Goal: Information Seeking & Learning: Learn about a topic

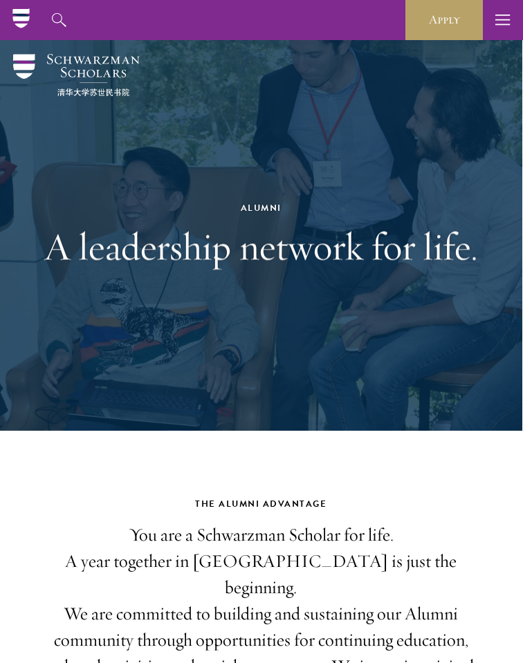
scroll to position [0, 1]
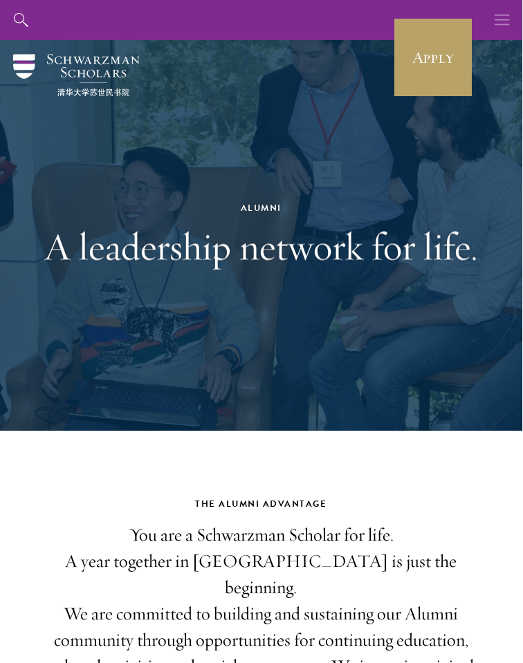
click at [501, 20] on icon "button" at bounding box center [502, 20] width 15 height 40
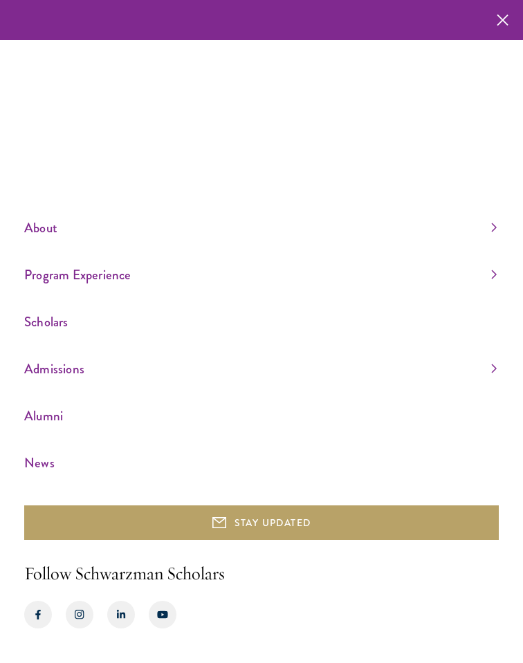
click at [501, 20] on icon "button" at bounding box center [503, 20] width 12 height 40
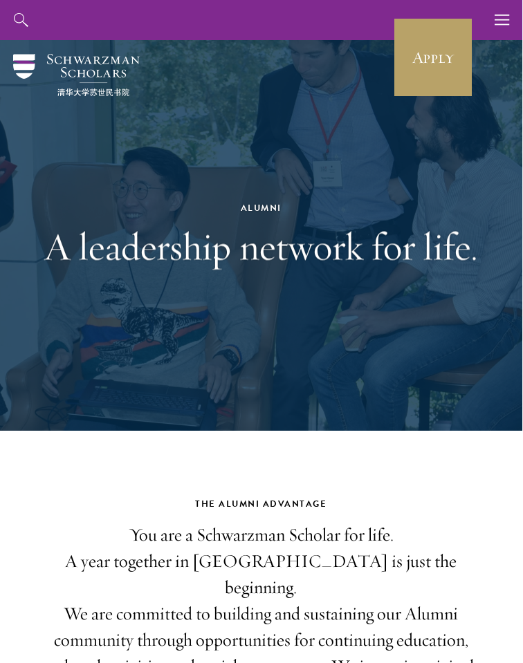
click at [93, 55] on img at bounding box center [76, 75] width 127 height 42
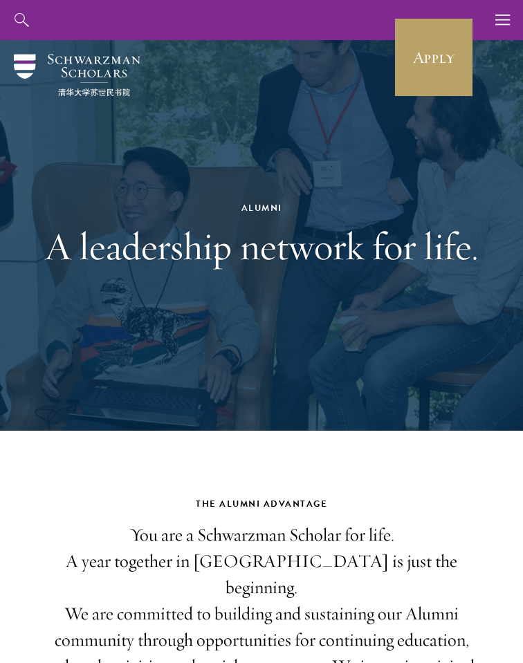
scroll to position [0, 0]
click at [76, 66] on img at bounding box center [77, 75] width 127 height 42
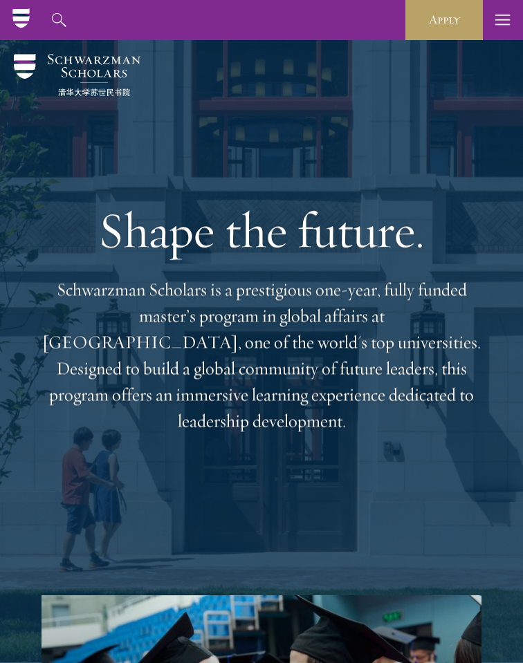
scroll to position [376, 0]
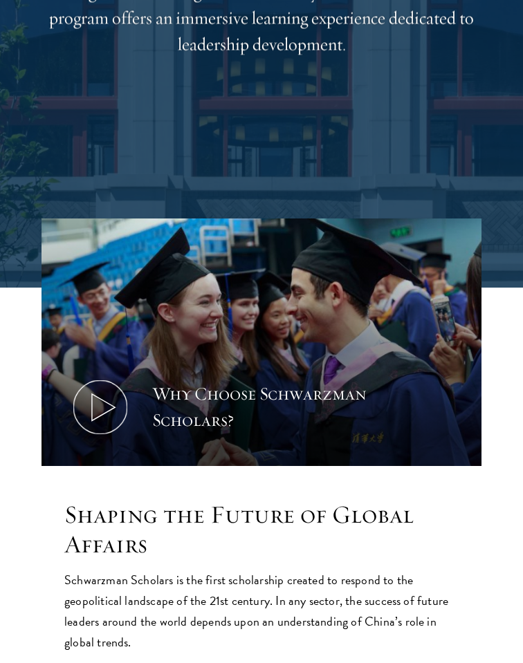
click at [95, 405] on icon at bounding box center [100, 408] width 62 height 62
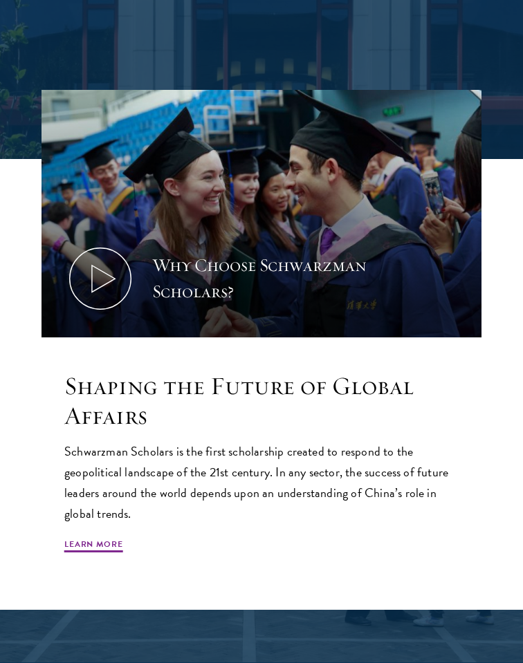
scroll to position [885, 0]
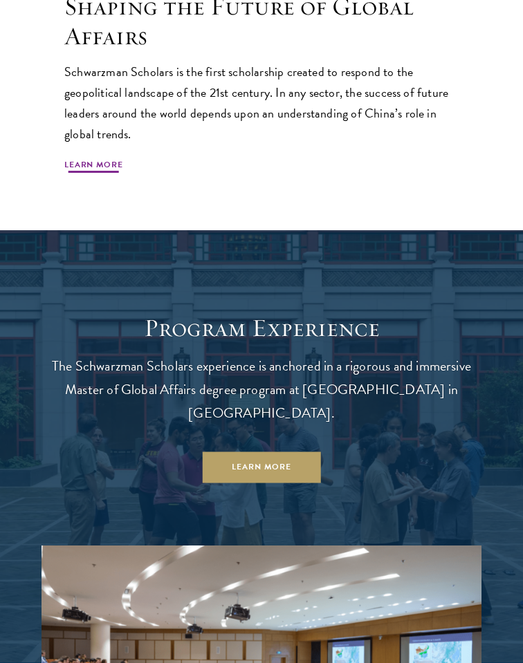
click at [114, 166] on link "Learn More" at bounding box center [93, 167] width 59 height 17
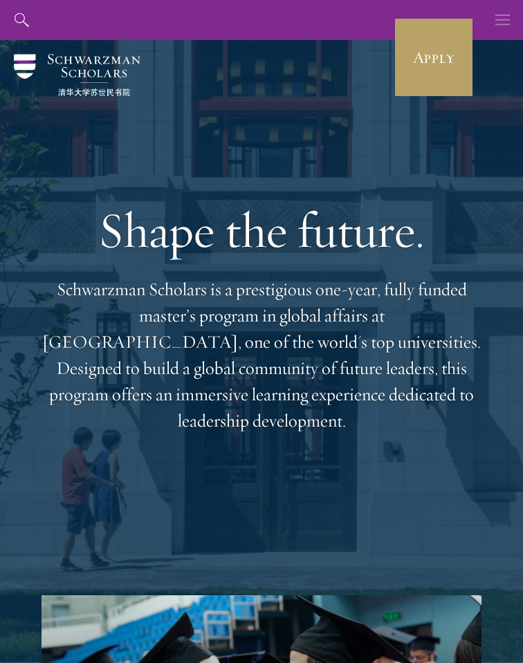
scroll to position [0, 0]
click at [493, 28] on button "button" at bounding box center [503, 20] width 40 height 40
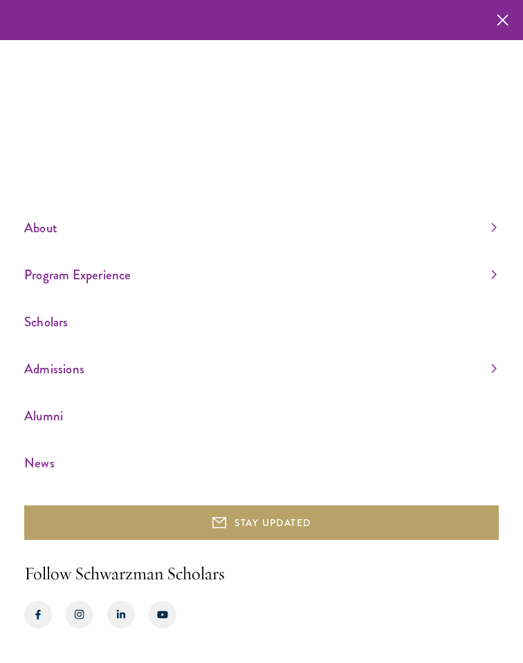
scroll to position [1, 0]
click at [487, 225] on link "About" at bounding box center [260, 228] width 473 height 23
click at [495, 288] on ul "About Overview Leadership Donors Program Experience Overview Curriculum Student…" at bounding box center [261, 293] width 475 height 364
click at [489, 277] on link "Program Experience" at bounding box center [260, 275] width 473 height 23
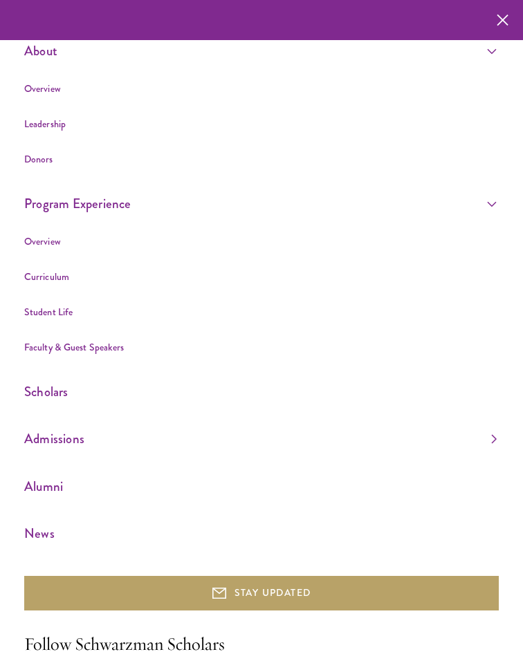
scroll to position [24, 0]
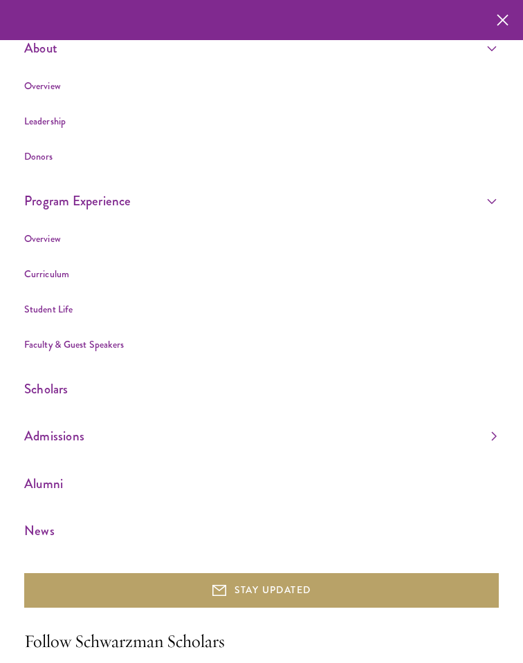
click at [502, 438] on div "About Overview Leadership Donors Program Experience Overview Curriculum Student…" at bounding box center [261, 354] width 523 height 756
click at [495, 434] on link "Admissions" at bounding box center [260, 436] width 473 height 23
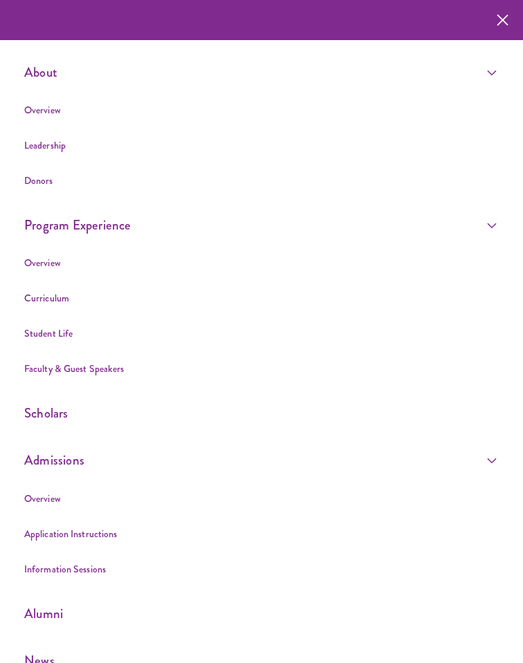
scroll to position [0, 0]
click at [59, 564] on link "Information Sessions" at bounding box center [65, 569] width 82 height 14
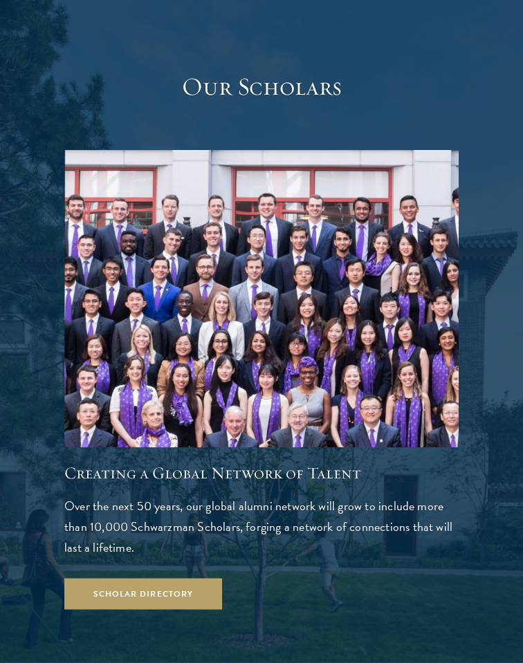
scroll to position [2248, 0]
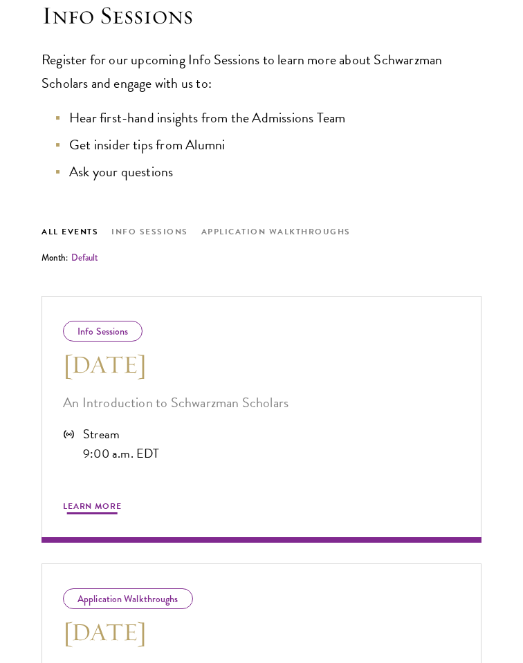
scroll to position [466, 0]
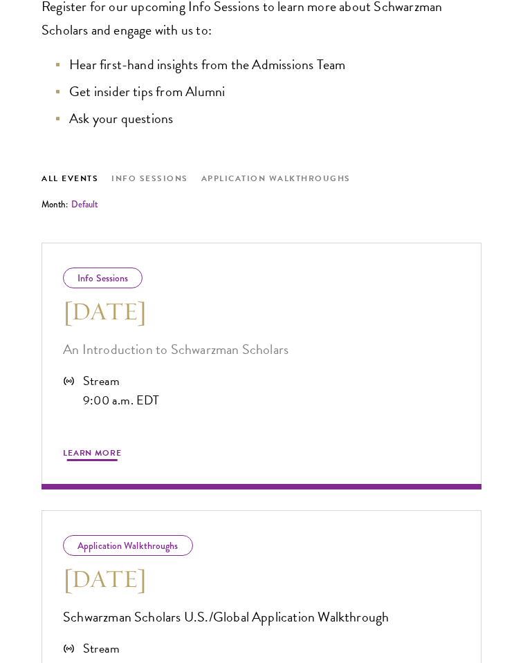
click at [105, 456] on span "Learn More" at bounding box center [92, 456] width 59 height 17
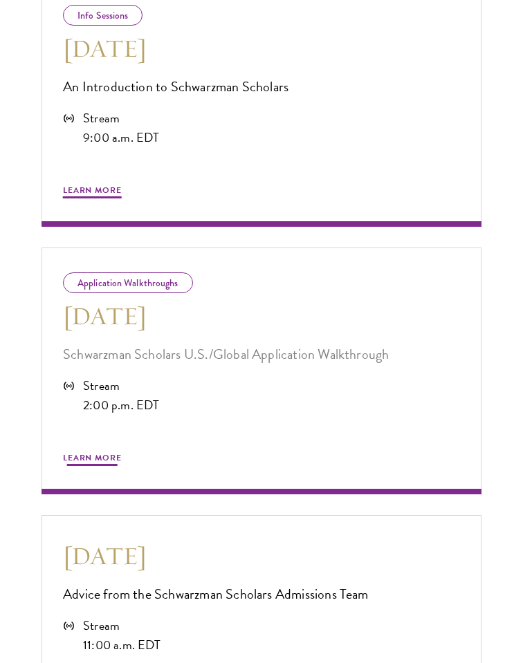
scroll to position [942, 0]
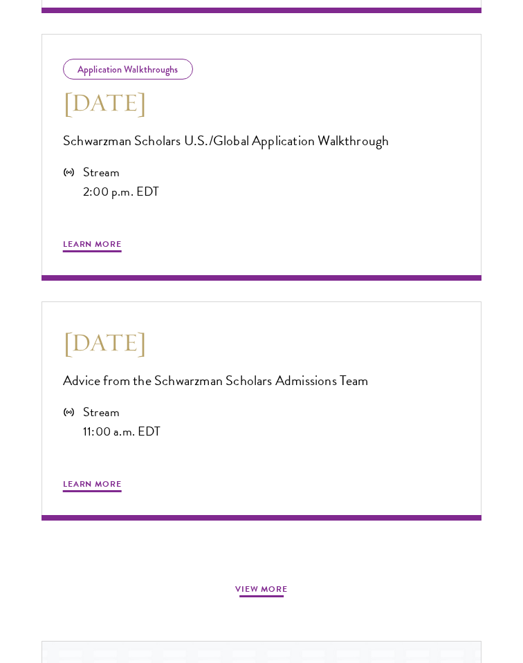
click at [255, 587] on button "View more" at bounding box center [261, 592] width 53 height 17
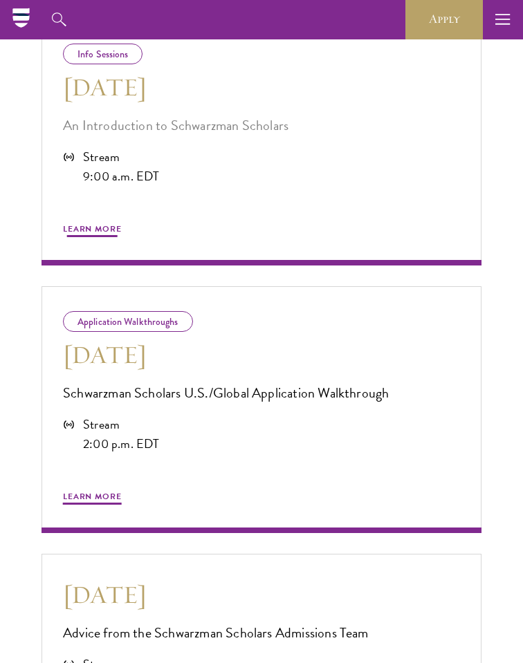
scroll to position [924, 0]
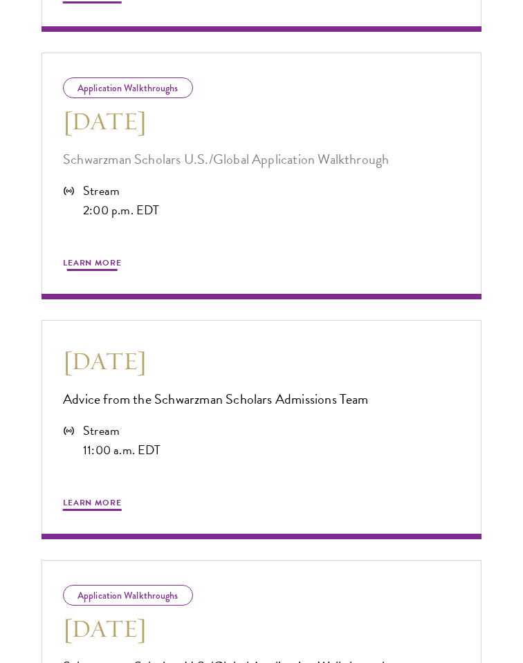
click at [74, 264] on span "Learn More" at bounding box center [92, 265] width 59 height 17
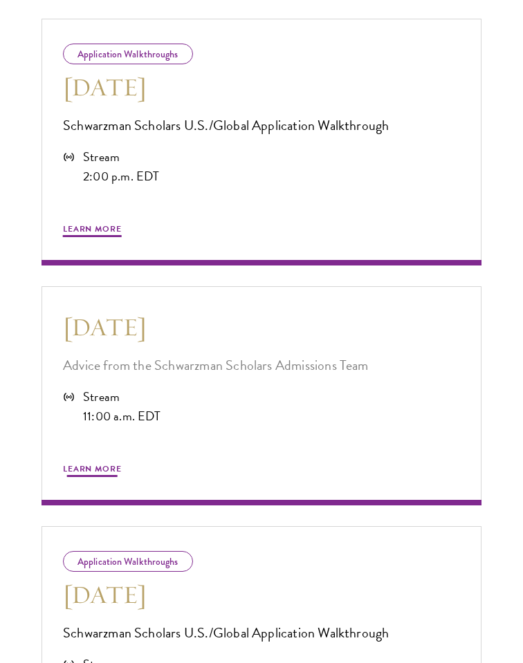
scroll to position [964, 0]
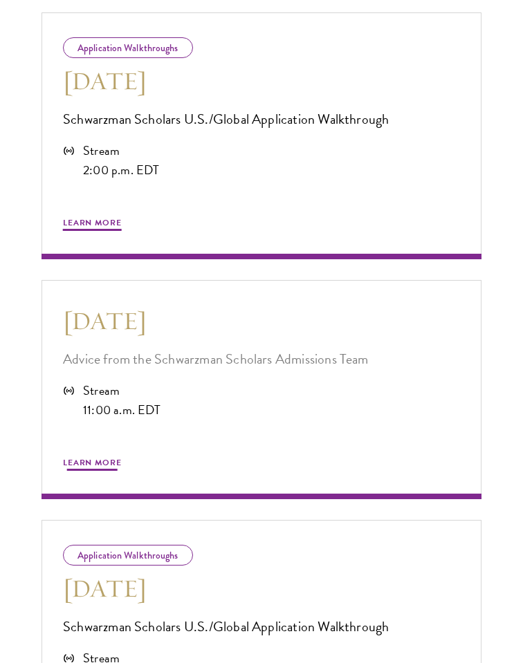
click at [166, 387] on div "Stream 11:00 a.m. EDT" at bounding box center [261, 401] width 397 height 39
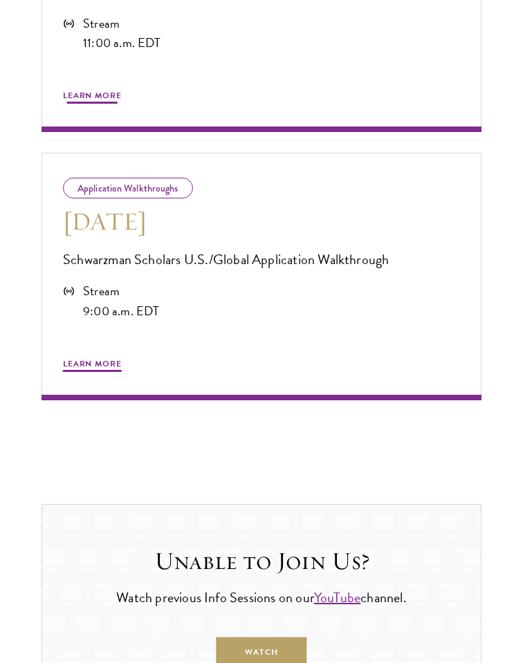
scroll to position [1423, 0]
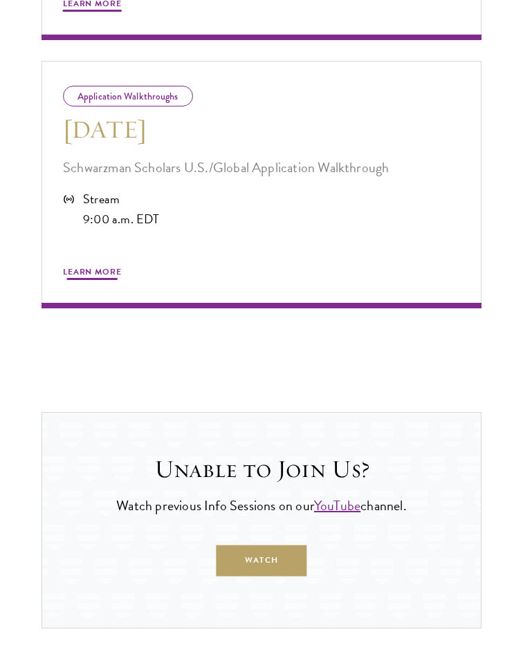
click at [95, 276] on span "Learn More" at bounding box center [92, 274] width 59 height 17
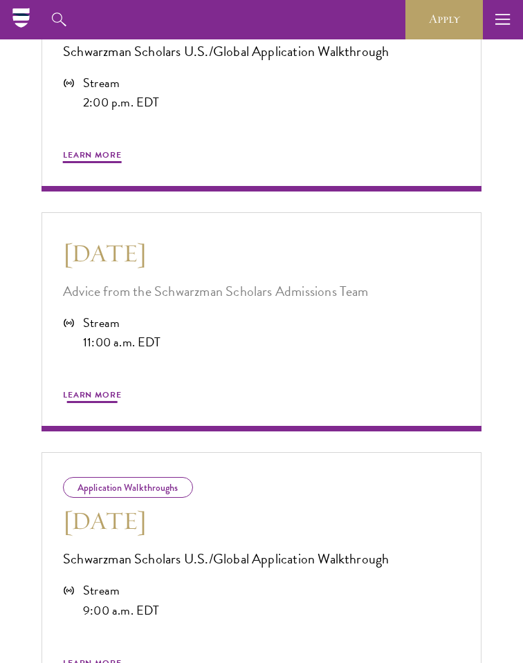
scroll to position [962, 0]
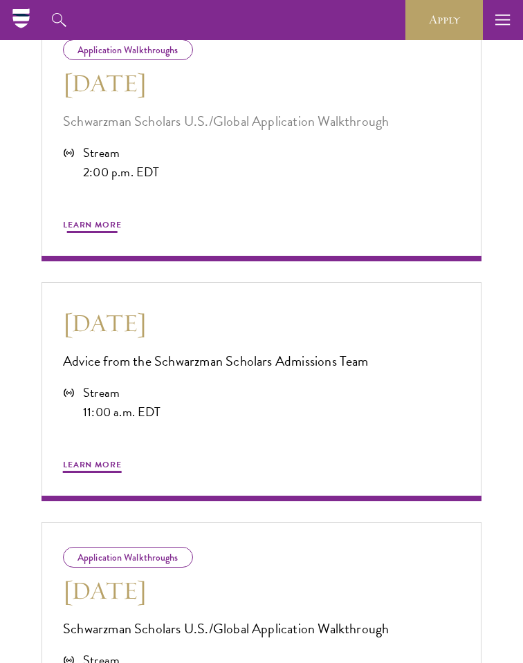
click at [104, 226] on span "Learn More" at bounding box center [92, 227] width 59 height 17
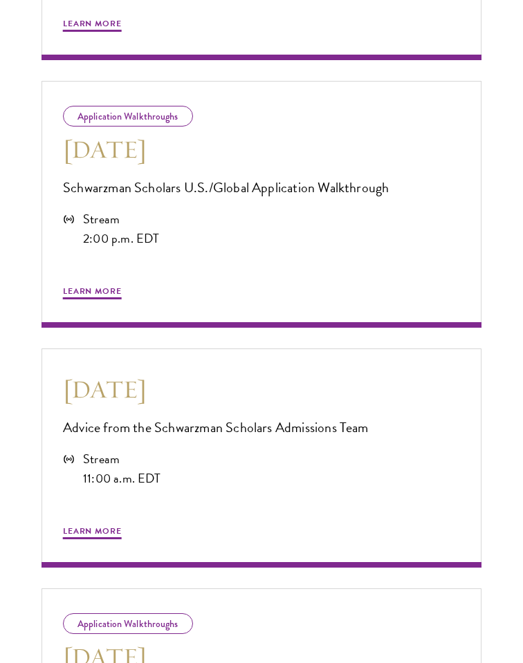
scroll to position [913, 0]
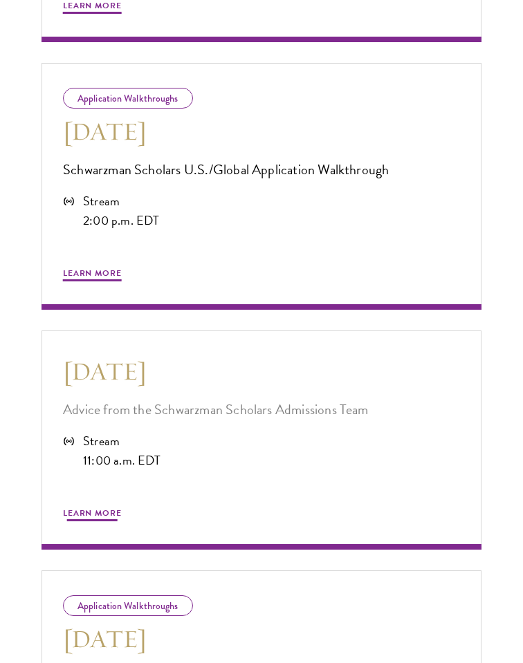
click at [179, 401] on p "Advice from the Schwarzman Scholars Admissions Team" at bounding box center [261, 411] width 397 height 24
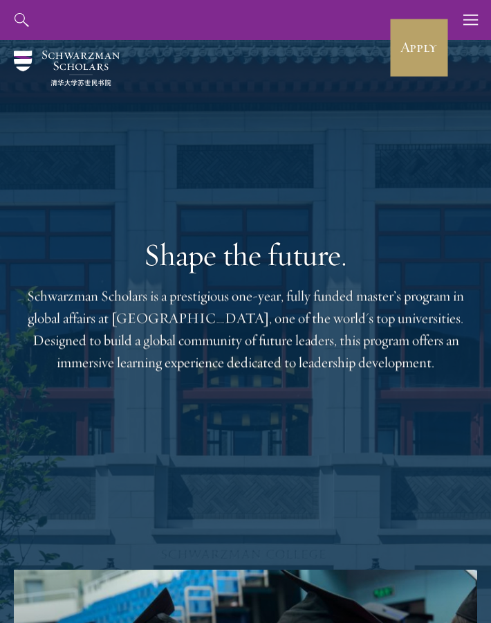
click at [30, 72] on img at bounding box center [67, 68] width 106 height 35
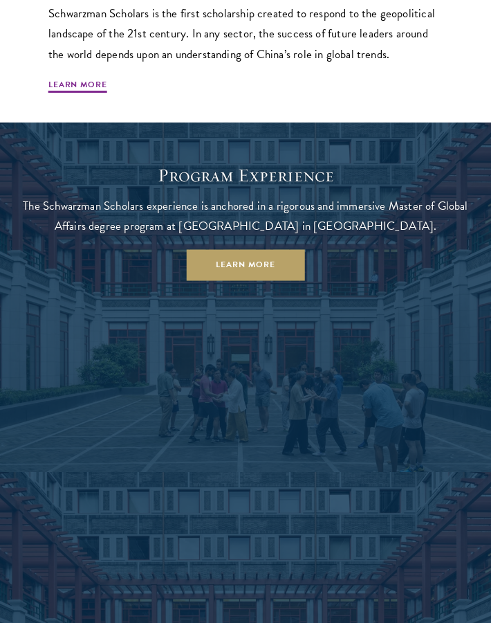
scroll to position [1316, 0]
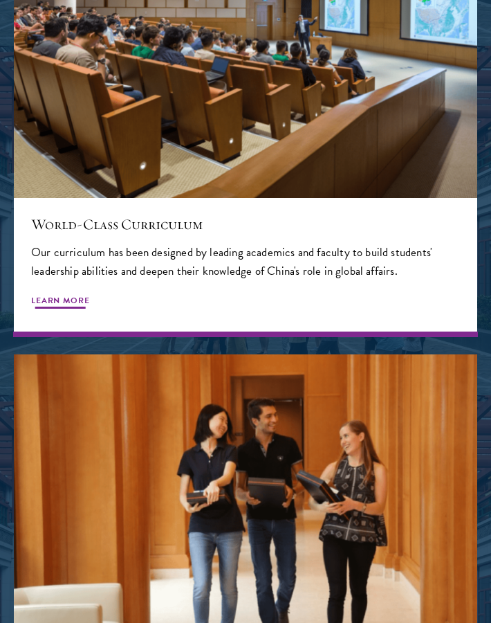
click at [72, 294] on span "Learn More" at bounding box center [60, 302] width 59 height 17
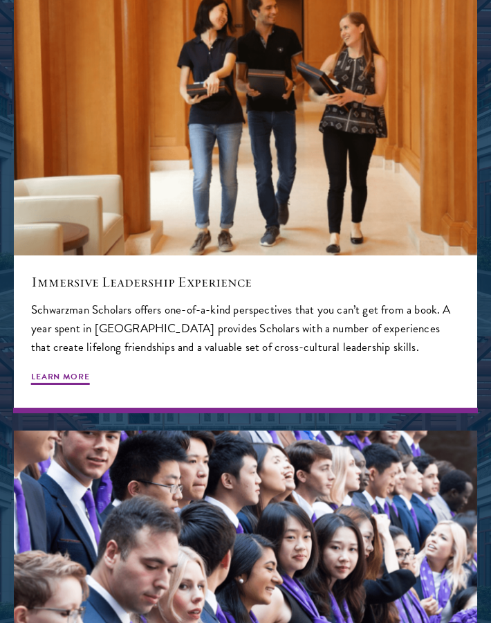
scroll to position [1918, 0]
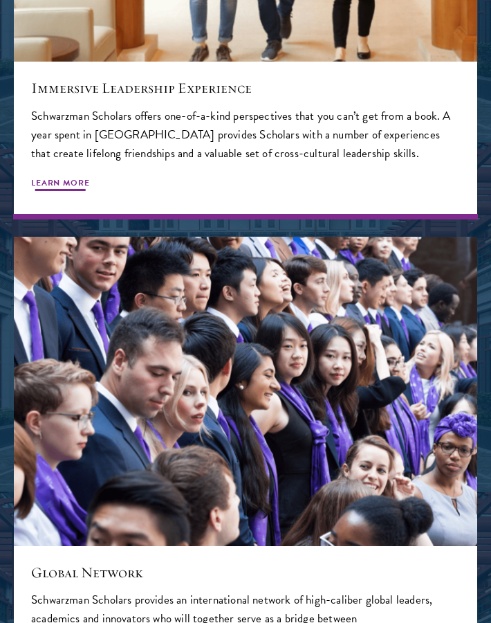
click at [54, 176] on span "Learn More" at bounding box center [60, 184] width 59 height 17
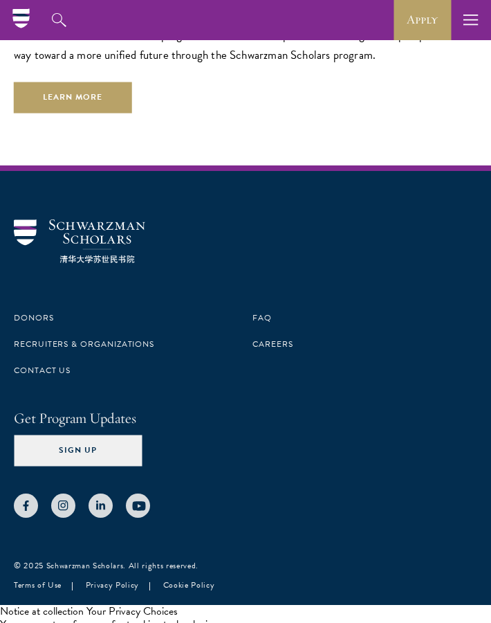
scroll to position [4527, 0]
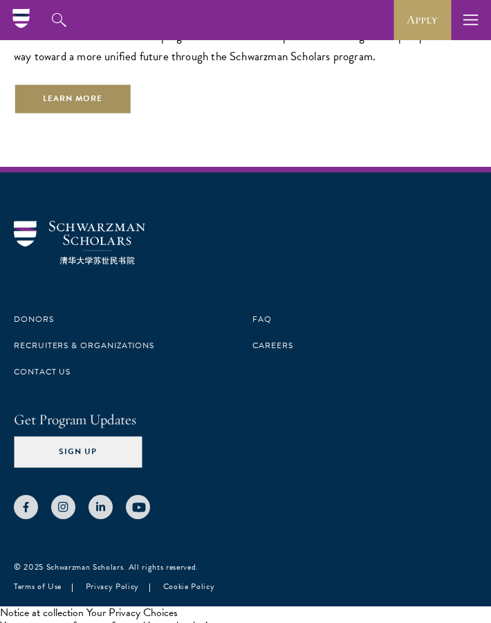
click at [92, 89] on link "Learn More" at bounding box center [73, 99] width 118 height 31
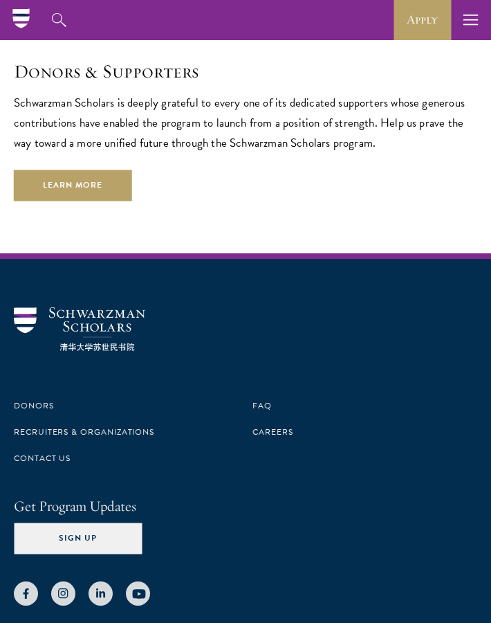
scroll to position [2882, 0]
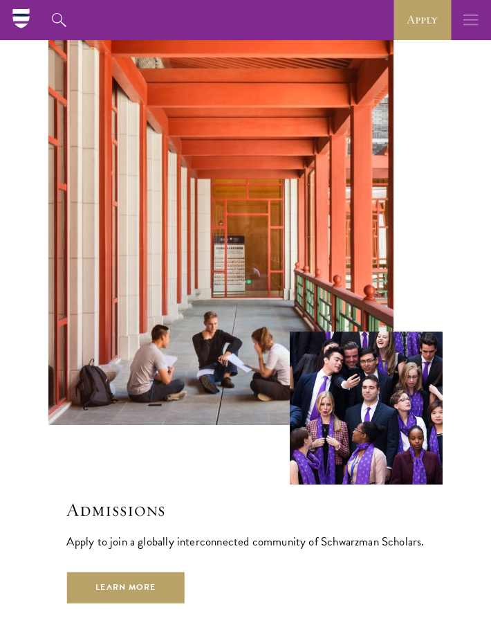
click at [475, 24] on use "button" at bounding box center [471, 20] width 15 height 10
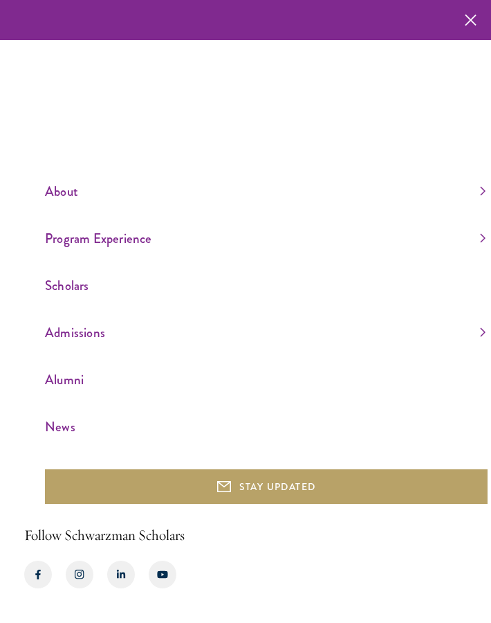
click at [64, 199] on link "About" at bounding box center [265, 191] width 441 height 23
click at [102, 241] on link "Program Experience" at bounding box center [265, 238] width 441 height 23
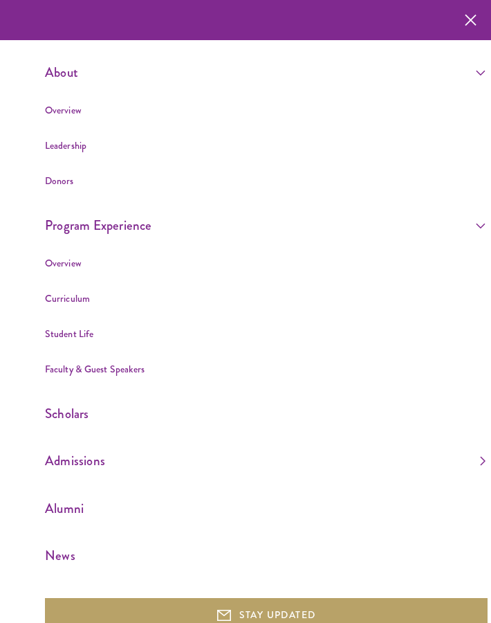
click at [82, 369] on link "Faculty & Guest Speakers" at bounding box center [95, 369] width 100 height 14
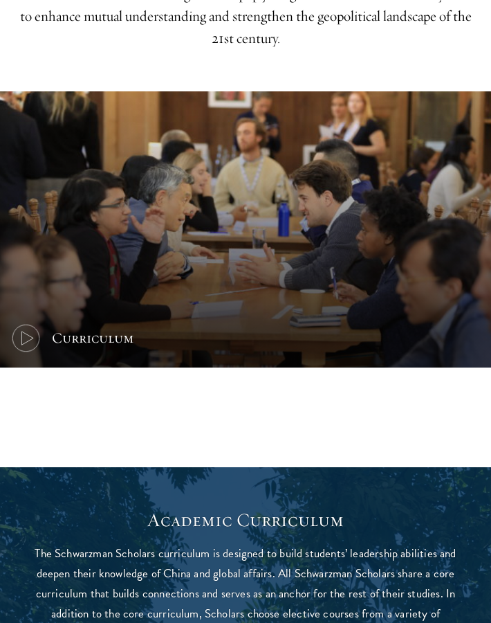
scroll to position [542, 0]
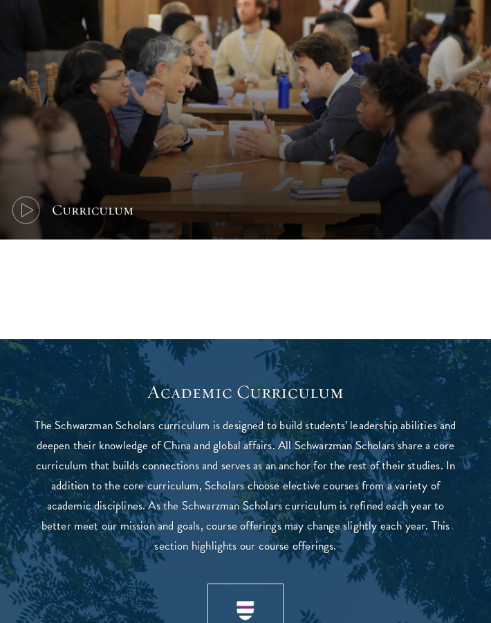
click at [21, 206] on icon at bounding box center [25, 209] width 31 height 31
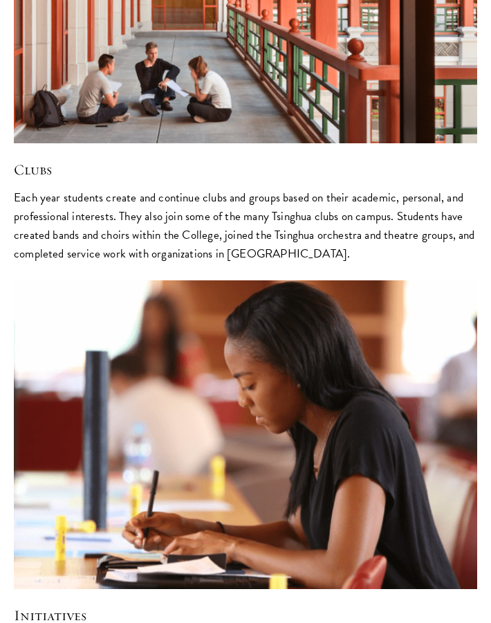
scroll to position [3231, 0]
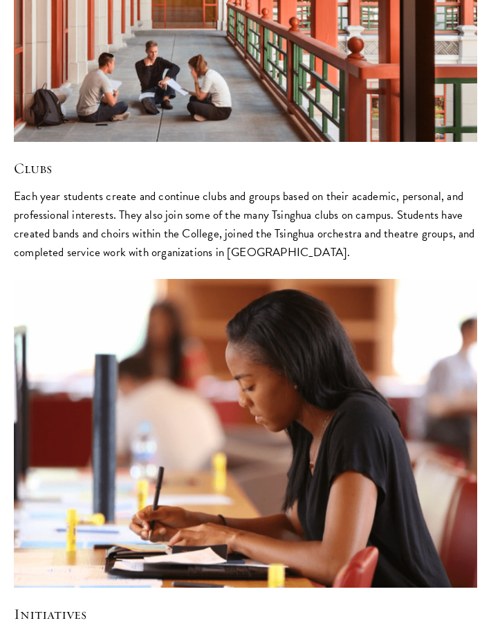
click at [259, 187] on p "Each year students create and continue clubs and groups based on their academic…" at bounding box center [246, 224] width 464 height 75
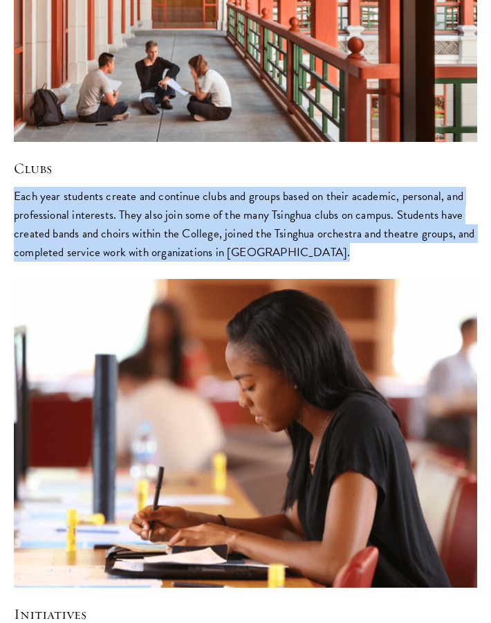
click at [259, 187] on p "Each year students create and continue clubs and groups based on their academic…" at bounding box center [246, 224] width 464 height 75
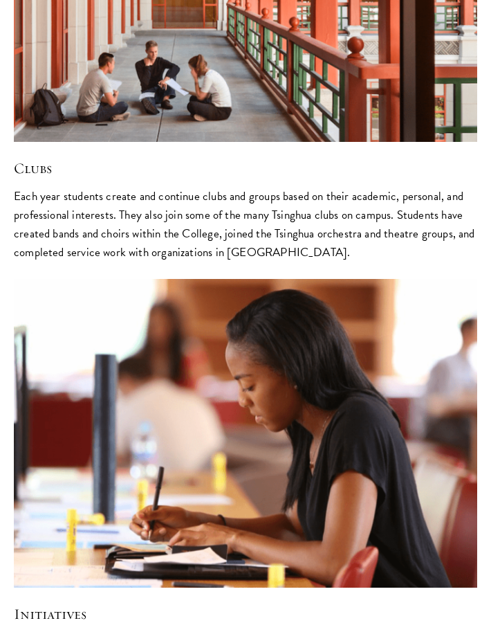
click at [263, 187] on p "Each year students create and continue clubs and groups based on their academic…" at bounding box center [246, 224] width 464 height 75
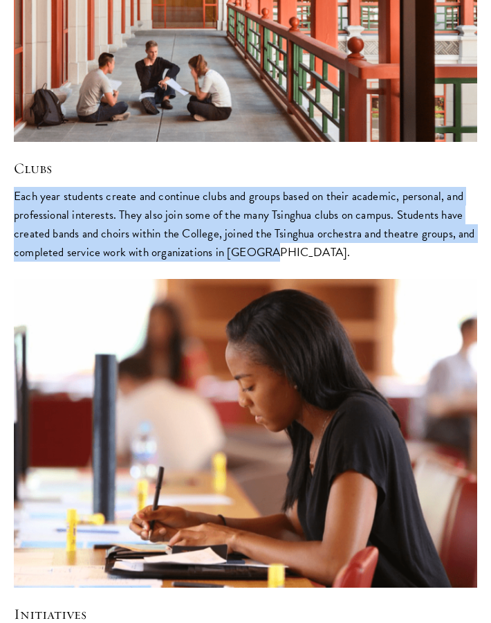
drag, startPoint x: 257, startPoint y: 165, endPoint x: -6, endPoint y: 91, distance: 272.9
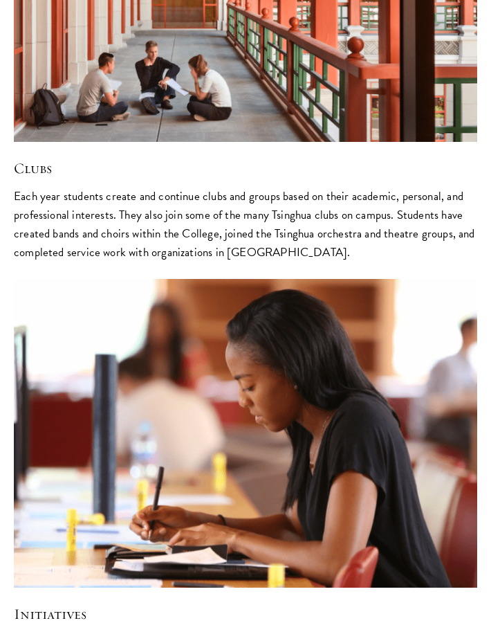
click at [57, 187] on p "Each year students create and continue clubs and groups based on their academic…" at bounding box center [246, 224] width 464 height 75
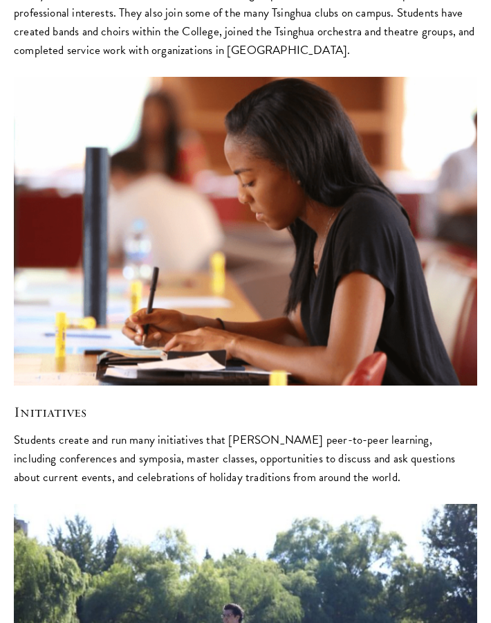
scroll to position [3668, 0]
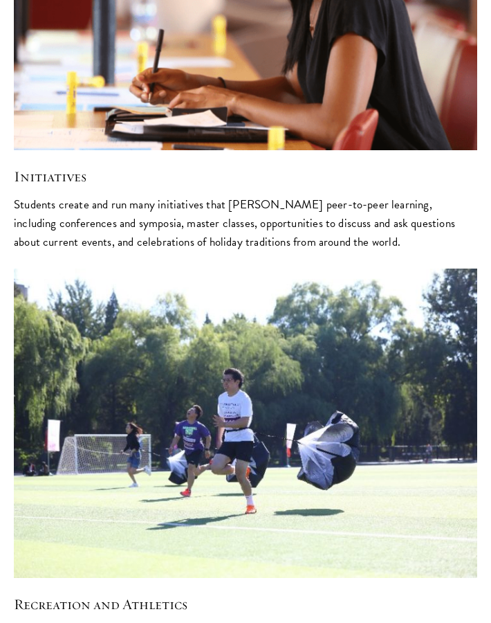
click at [59, 195] on p "Students create and run many initiatives that foster peer-to-peer learning, inc…" at bounding box center [246, 223] width 464 height 56
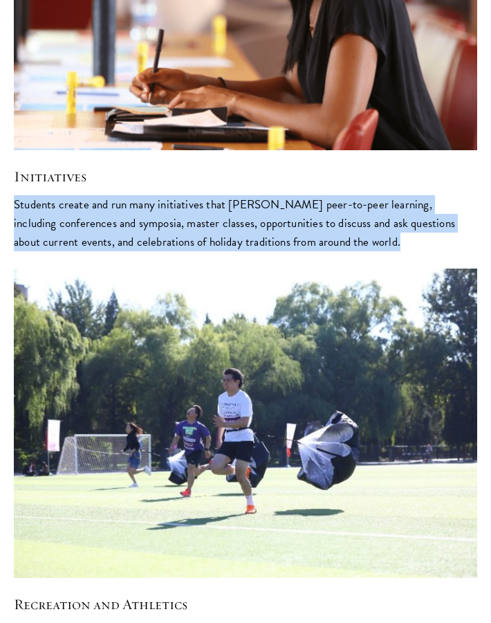
click at [59, 195] on p "Students create and run many initiatives that foster peer-to-peer learning, inc…" at bounding box center [246, 223] width 464 height 56
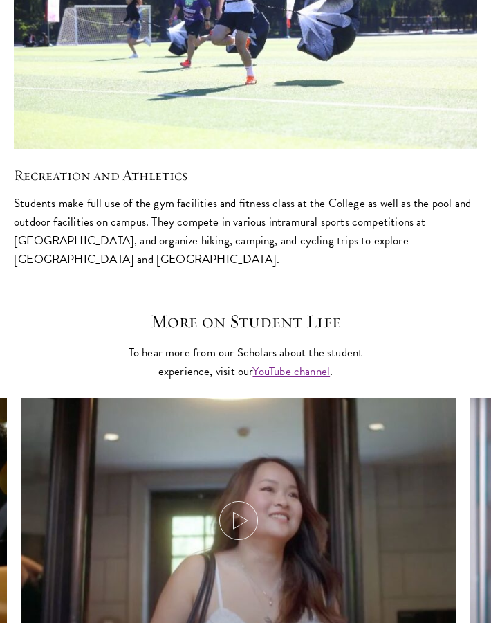
scroll to position [4262, 0]
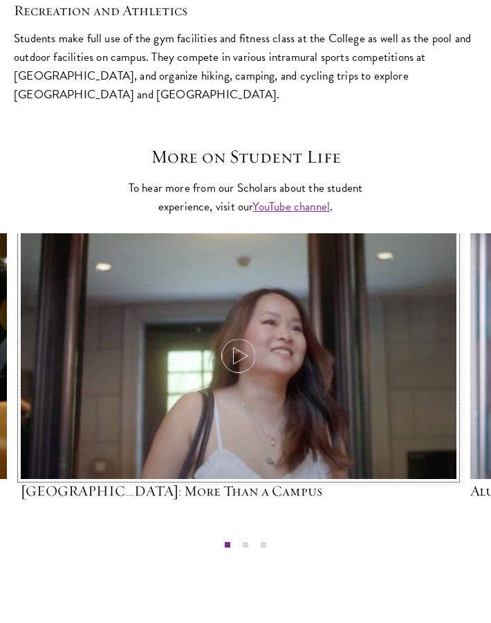
click at [230, 336] on icon at bounding box center [238, 355] width 39 height 39
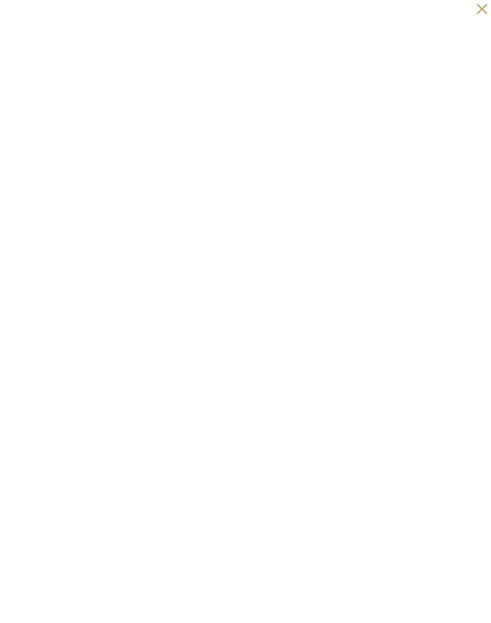
click at [482, 9] on button at bounding box center [482, 9] width 18 height 18
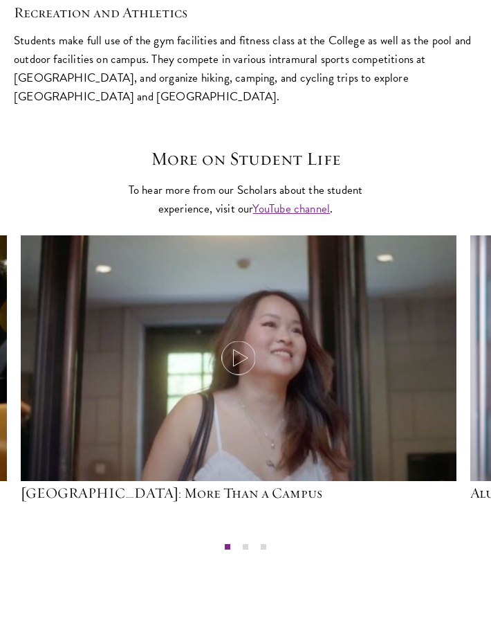
scroll to position [4259, 0]
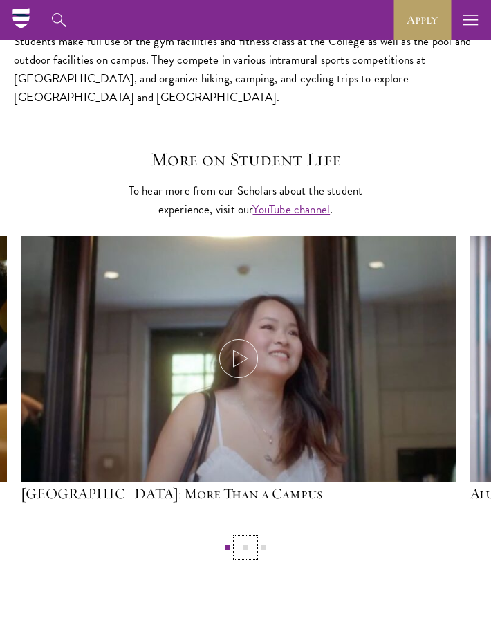
click at [239, 538] on button "2" at bounding box center [246, 547] width 18 height 18
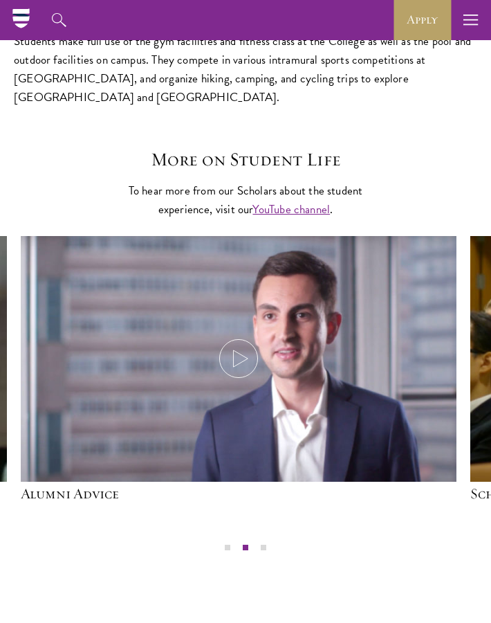
click at [276, 538] on ul "1 2 3" at bounding box center [245, 547] width 491 height 18
click at [269, 538] on button "3" at bounding box center [264, 547] width 18 height 18
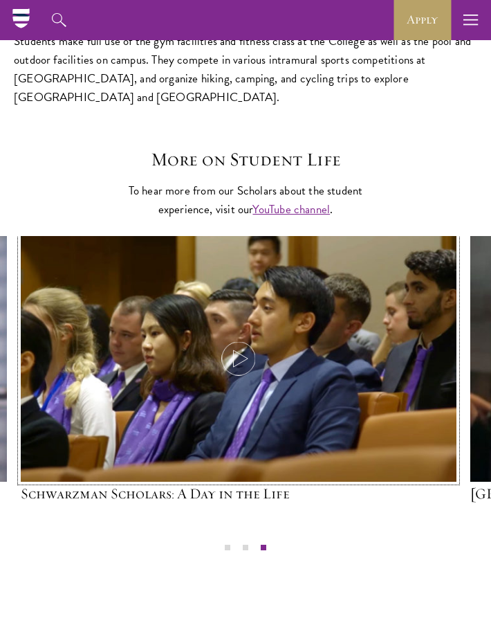
click at [239, 339] on icon at bounding box center [238, 358] width 39 height 39
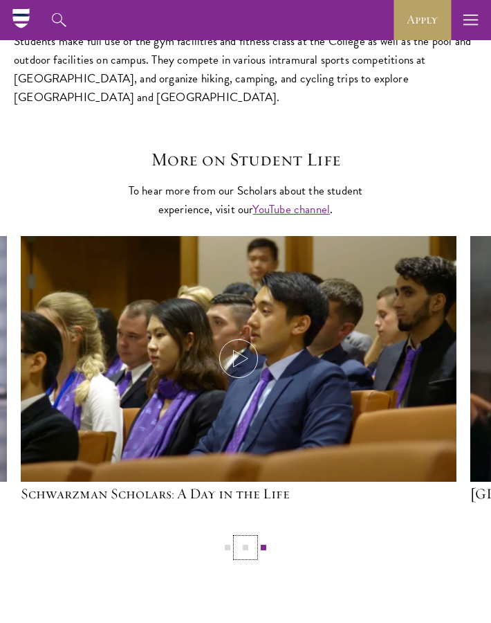
click at [244, 538] on button "2" at bounding box center [246, 547] width 18 height 18
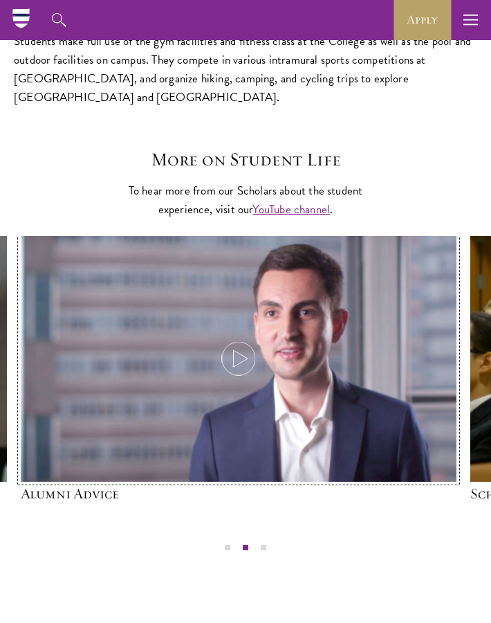
click at [228, 339] on icon at bounding box center [238, 358] width 39 height 39
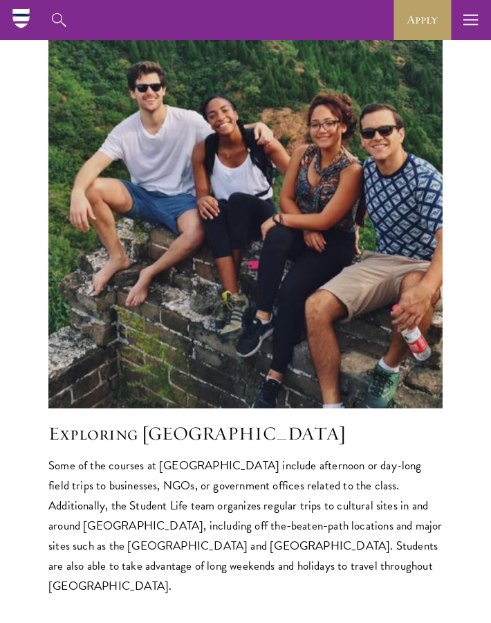
scroll to position [601, 0]
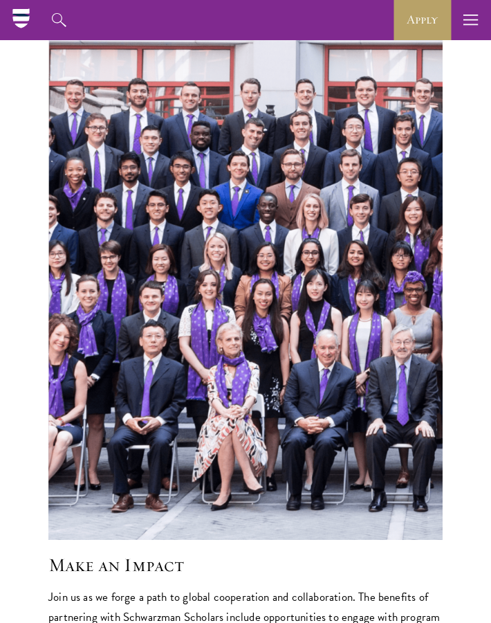
scroll to position [7130, 0]
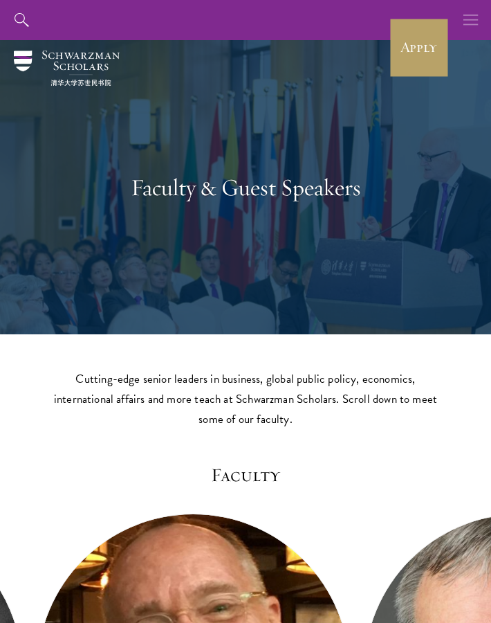
click at [474, 20] on use "button" at bounding box center [471, 20] width 15 height 10
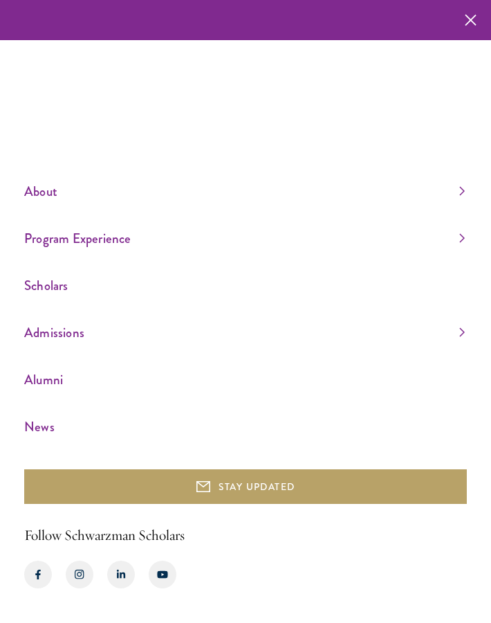
click at [106, 178] on div "About Overview Leadership Donors Program Experience Overview Curriculum Student…" at bounding box center [245, 311] width 491 height 623
click at [105, 195] on link "About" at bounding box center [244, 191] width 441 height 23
click at [55, 125] on link "Overview" at bounding box center [42, 123] width 37 height 14
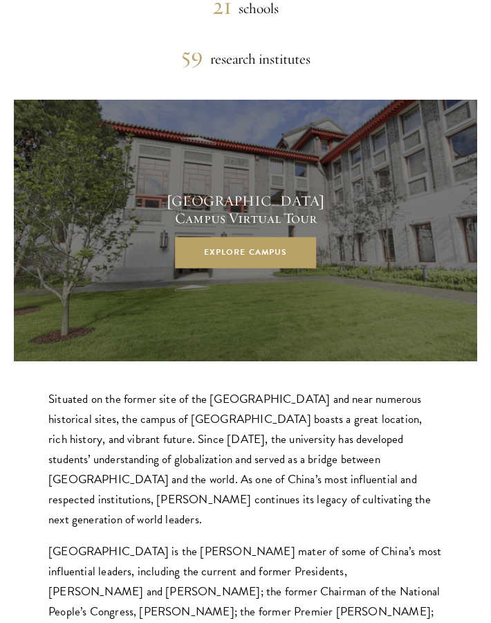
scroll to position [2971, 0]
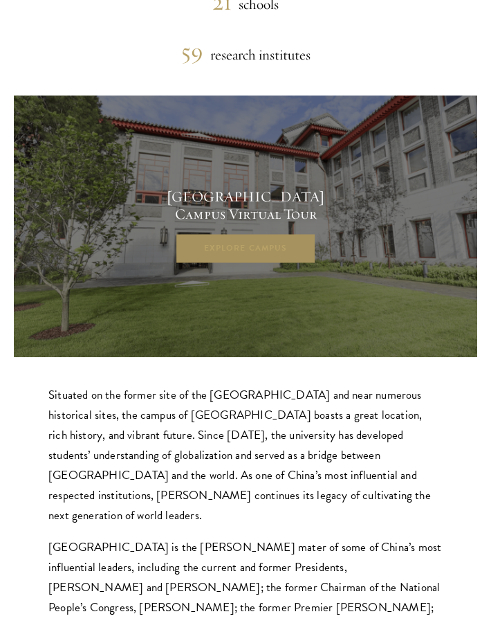
click at [244, 233] on link "Explore Campus" at bounding box center [245, 248] width 141 height 31
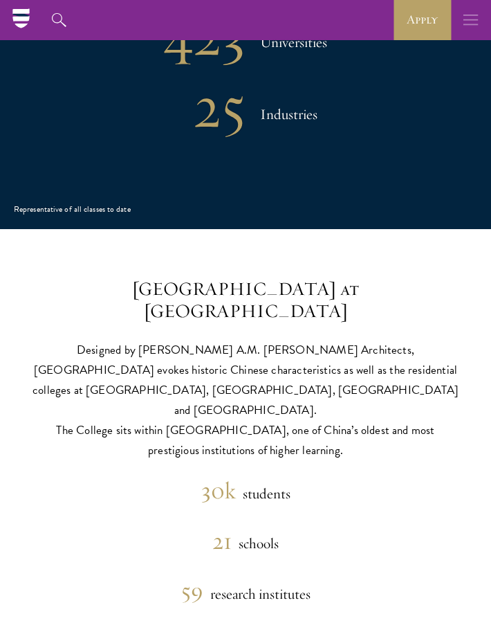
scroll to position [1877, 0]
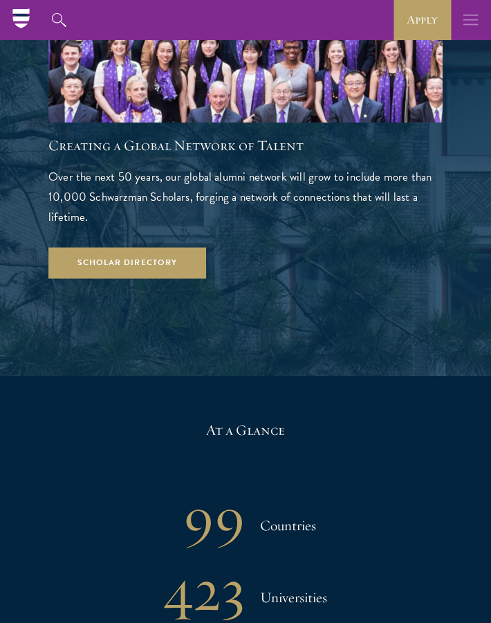
click at [461, 18] on button "button" at bounding box center [471, 20] width 40 height 40
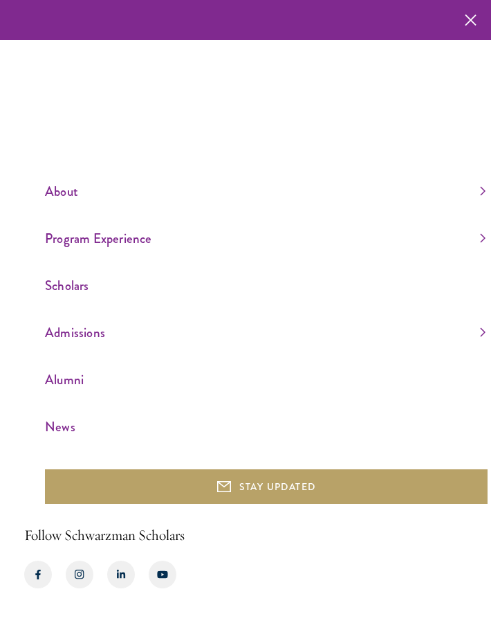
click at [76, 192] on link "About" at bounding box center [265, 191] width 441 height 23
click at [64, 159] on link "Leadership" at bounding box center [66, 159] width 42 height 14
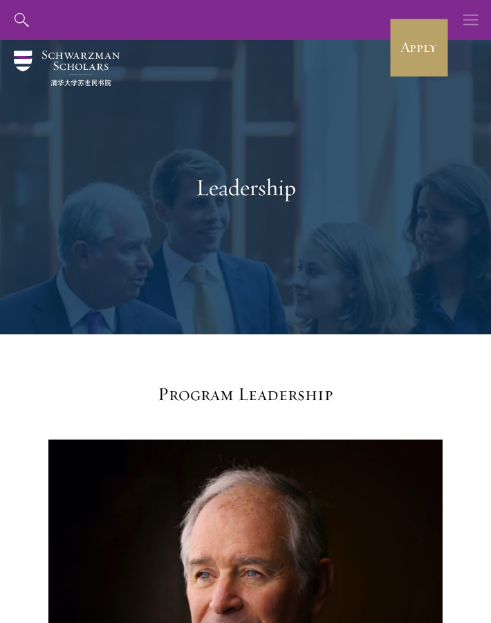
click at [453, 19] on button "button" at bounding box center [471, 20] width 40 height 40
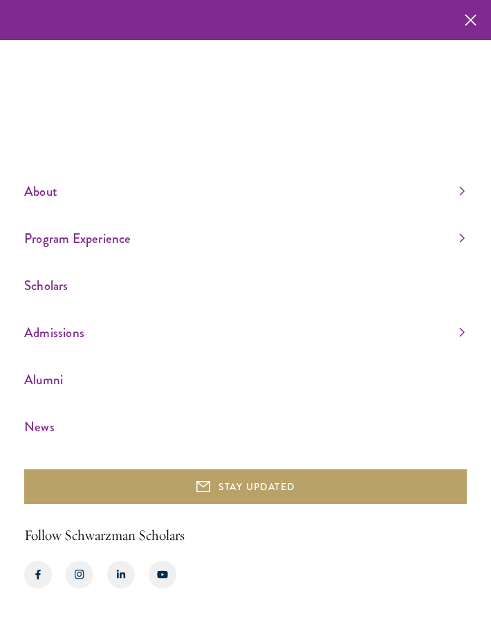
click at [81, 248] on link "Program Experience" at bounding box center [244, 238] width 441 height 23
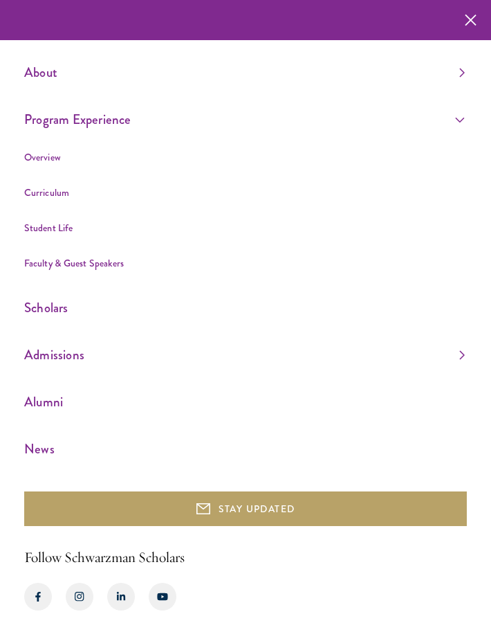
click at [33, 160] on link "Overview" at bounding box center [42, 157] width 37 height 14
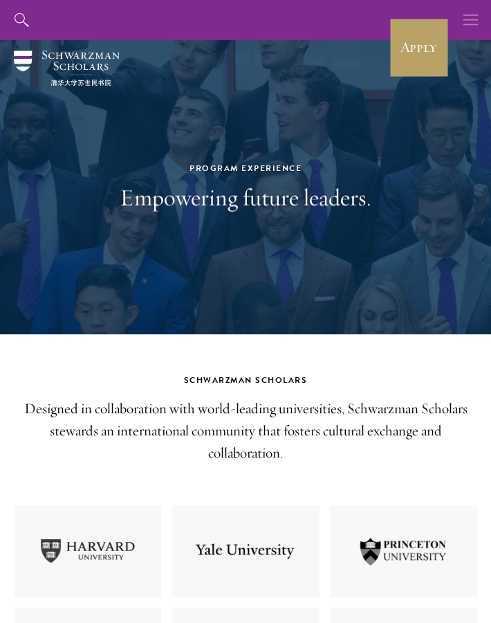
click at [470, 24] on use "button" at bounding box center [471, 20] width 15 height 10
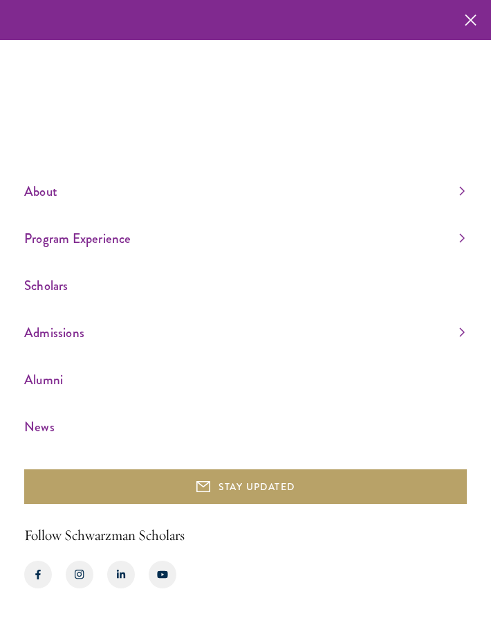
click at [105, 215] on ul "About Overview Leadership Donors Program Experience Overview Curriculum Student…" at bounding box center [245, 309] width 443 height 258
click at [462, 231] on link "Program Experience" at bounding box center [244, 238] width 441 height 23
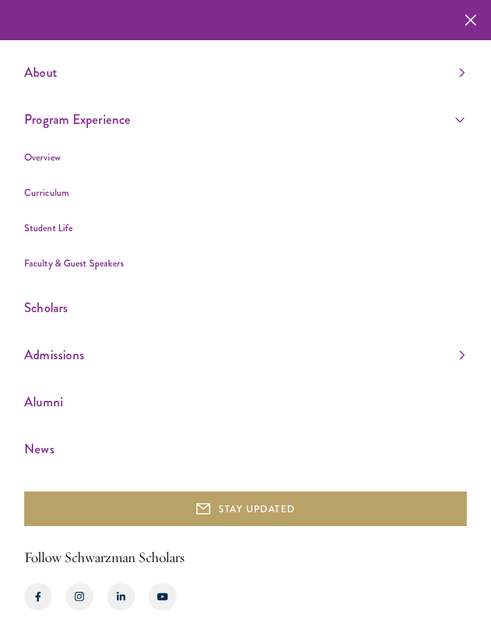
click at [18, 311] on div "About Overview Leadership Donors Program Experience Overview Curriculum Student…" at bounding box center [245, 322] width 491 height 645
click at [35, 308] on link "Scholars" at bounding box center [244, 307] width 441 height 23
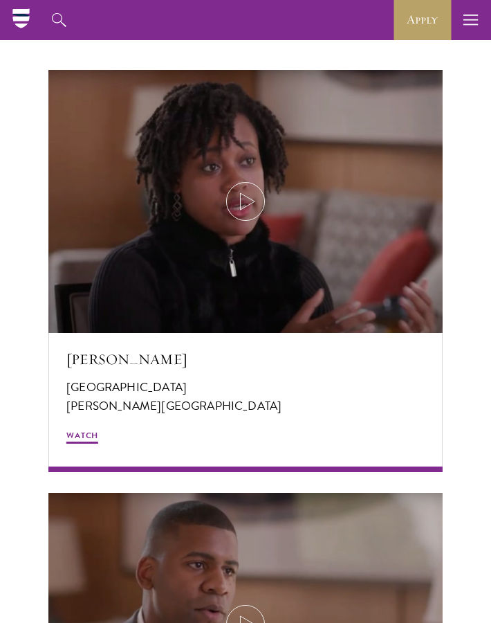
scroll to position [91, 0]
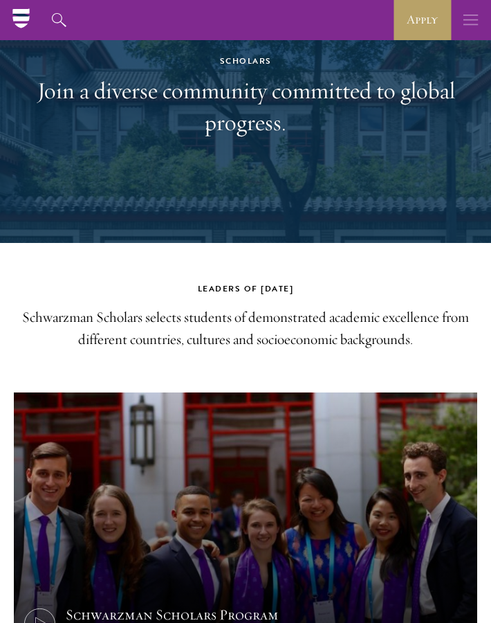
click at [470, 31] on icon "button" at bounding box center [471, 20] width 15 height 40
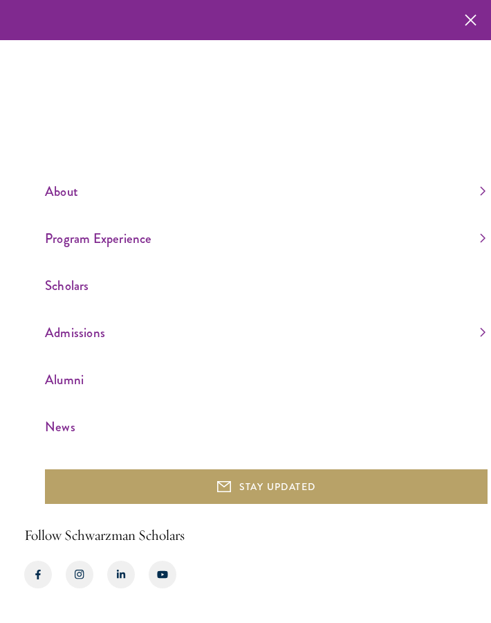
click at [168, 336] on link "Admissions" at bounding box center [265, 332] width 441 height 23
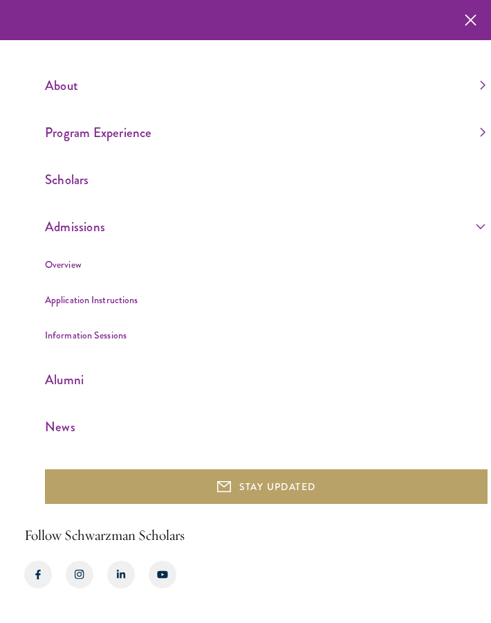
click at [73, 271] on link "Overview" at bounding box center [63, 264] width 37 height 14
click at [475, 26] on icon "button" at bounding box center [471, 20] width 12 height 40
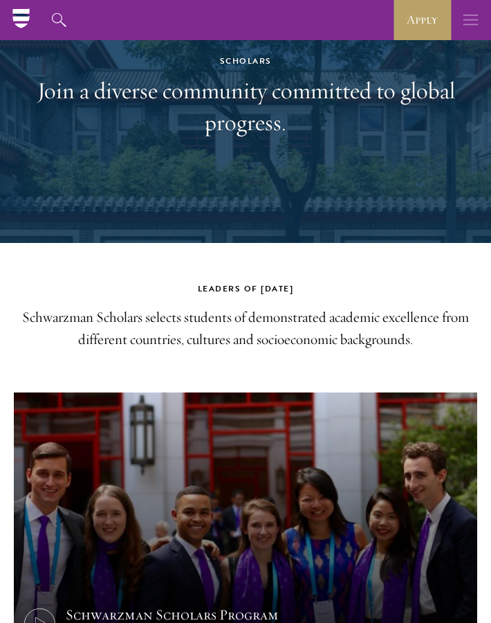
click at [475, 26] on icon "button" at bounding box center [471, 20] width 15 height 40
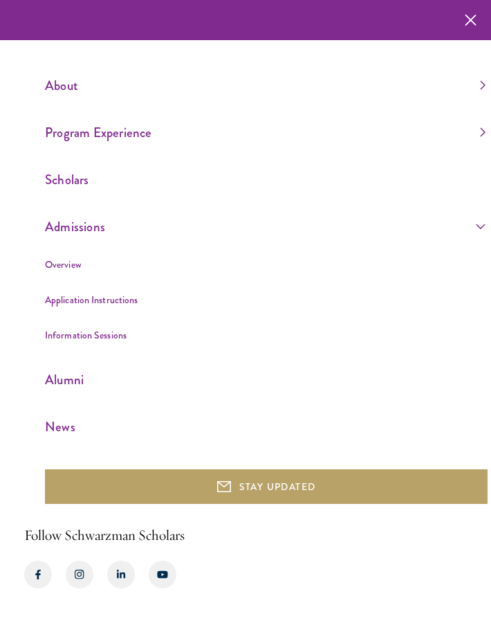
click at [69, 389] on link "Alumni" at bounding box center [265, 379] width 441 height 23
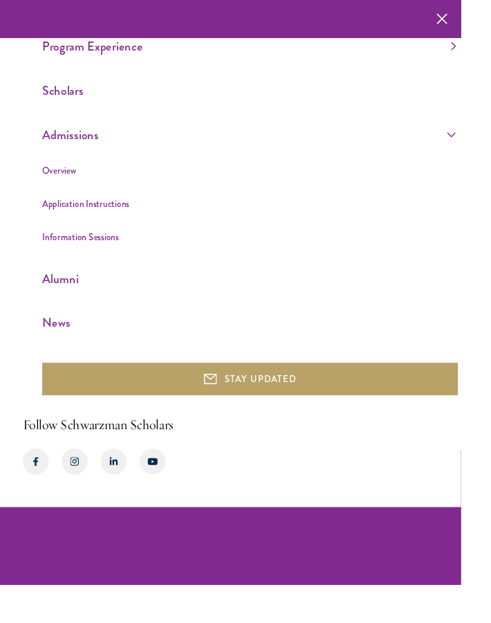
drag, startPoint x: 490, startPoint y: 70, endPoint x: -36, endPoint y: 17, distance: 528.5
drag, startPoint x: 356, startPoint y: 0, endPoint x: 506, endPoint y: 21, distance: 151.6
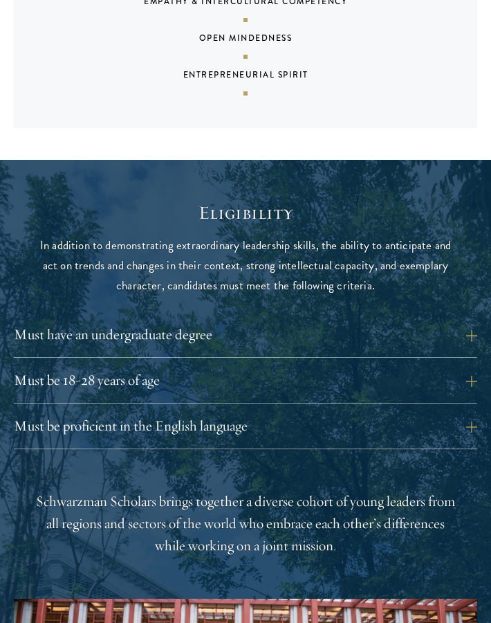
scroll to position [1202, 0]
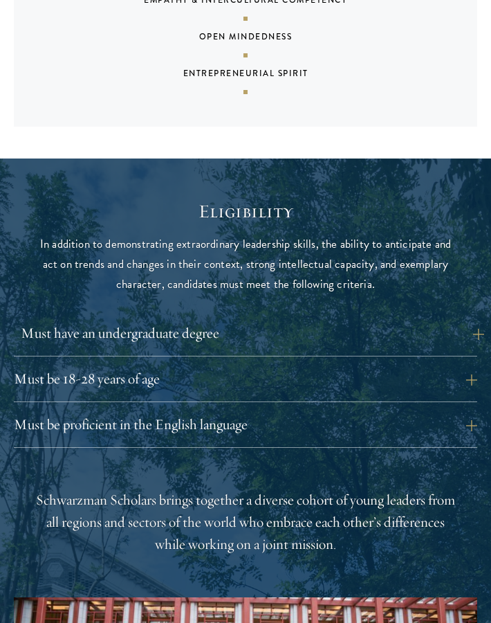
click at [474, 322] on button "Must have an undergraduate degree" at bounding box center [253, 333] width 464 height 23
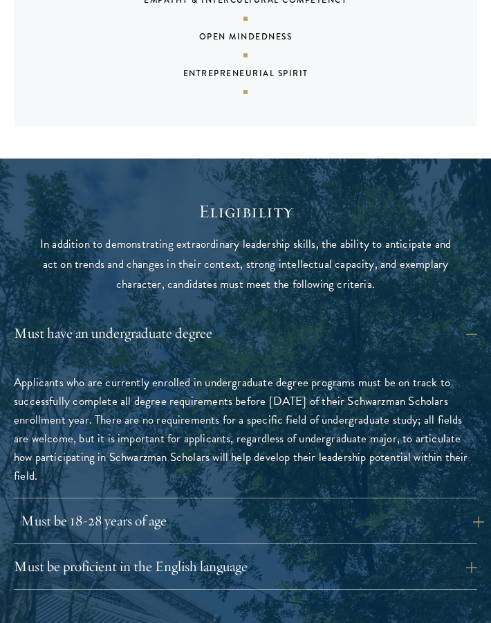
click at [262, 509] on button "Must be 18-28 years of age" at bounding box center [253, 520] width 464 height 23
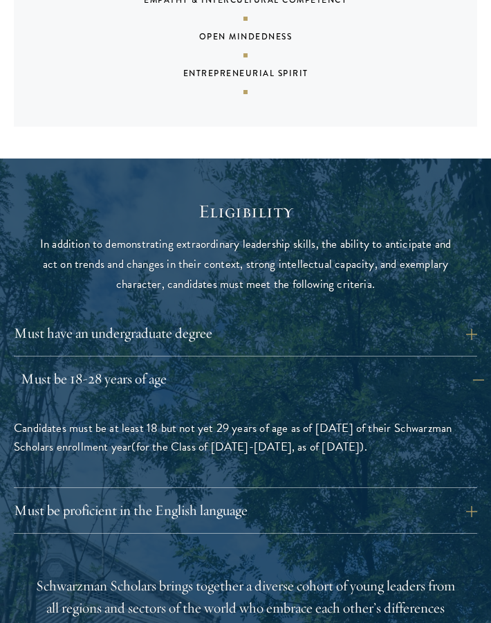
click at [262, 500] on div "Must be proficient in the English language Applicants must demonstrate strong E…" at bounding box center [246, 516] width 464 height 35
click at [235, 499] on button "Must be proficient in the English language" at bounding box center [253, 510] width 464 height 23
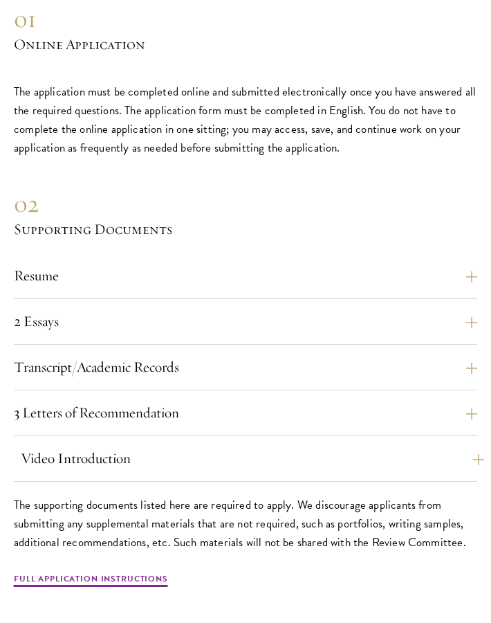
scroll to position [3968, 0]
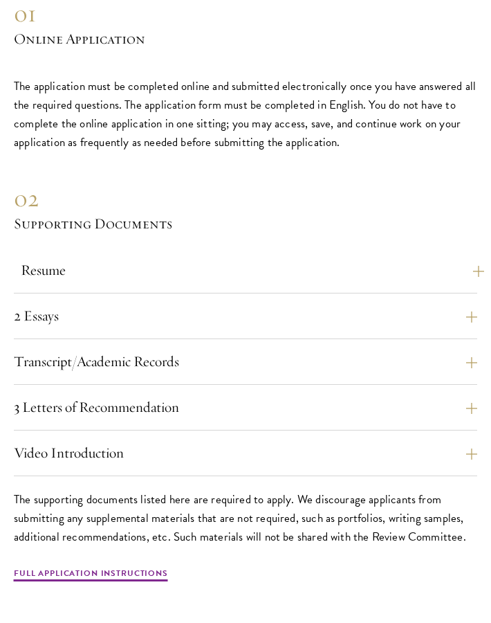
click at [288, 259] on button "Resume" at bounding box center [253, 270] width 464 height 23
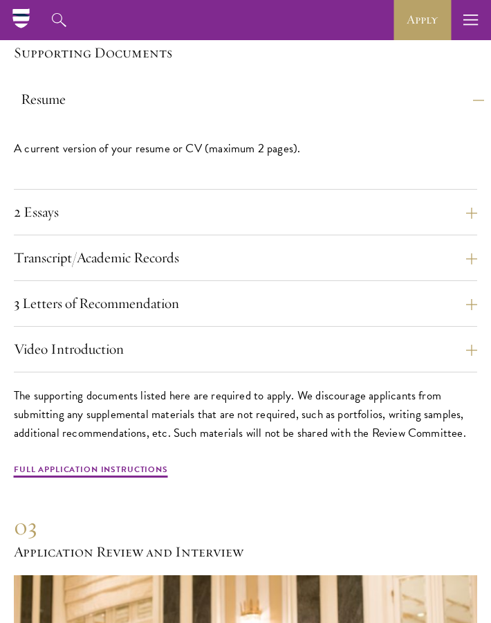
scroll to position [3842, 0]
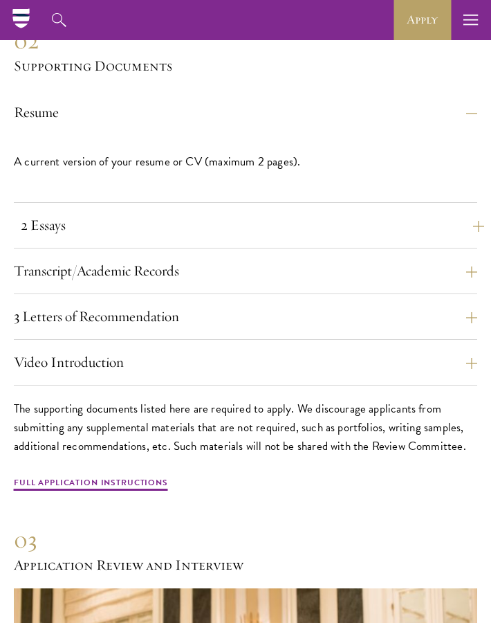
click at [273, 214] on button "2 Essays" at bounding box center [253, 225] width 464 height 23
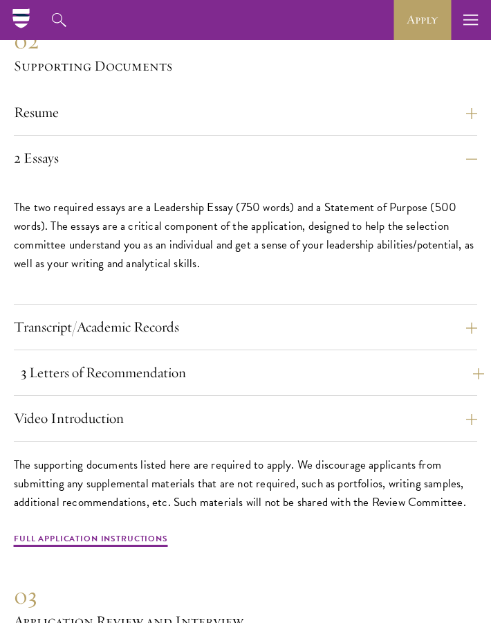
click at [304, 361] on button "3 Letters of Recommendation" at bounding box center [253, 372] width 464 height 23
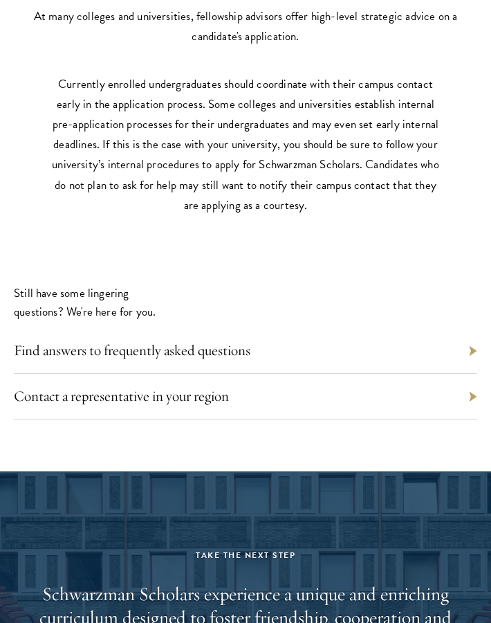
scroll to position [5841, 0]
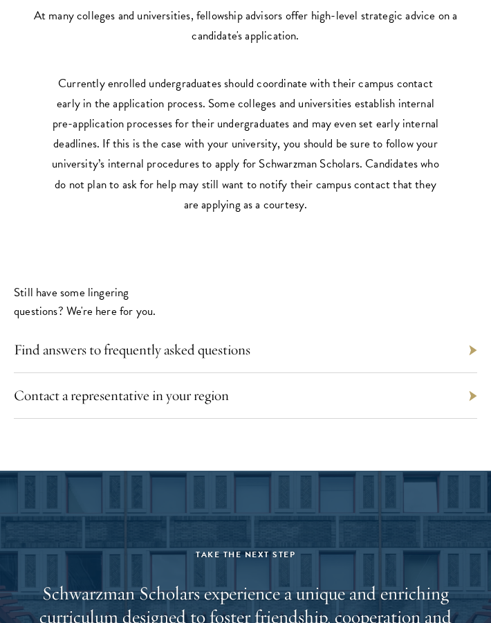
click at [286, 376] on div "Contact a representative in your region" at bounding box center [246, 396] width 464 height 46
click at [467, 375] on div "Contact a representative in your region" at bounding box center [246, 396] width 464 height 46
click at [470, 373] on div "Contact a representative in your region" at bounding box center [246, 396] width 464 height 46
click at [473, 373] on div "Contact a representative in your region" at bounding box center [246, 396] width 464 height 46
click at [47, 389] on div "Contact a representative in your region" at bounding box center [246, 396] width 464 height 46
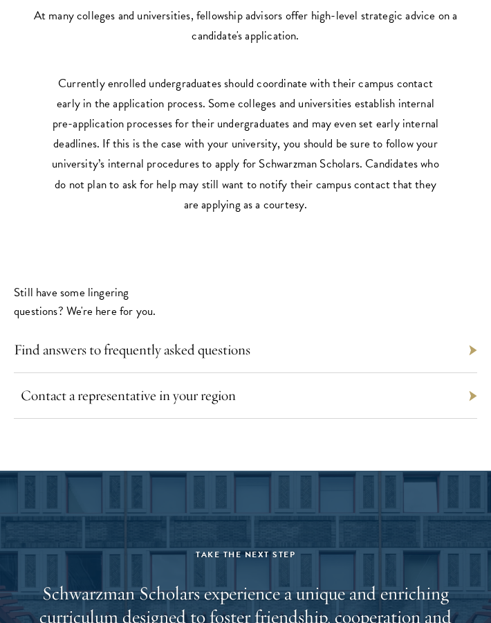
click at [50, 386] on link "Contact a representative in your region" at bounding box center [128, 395] width 215 height 18
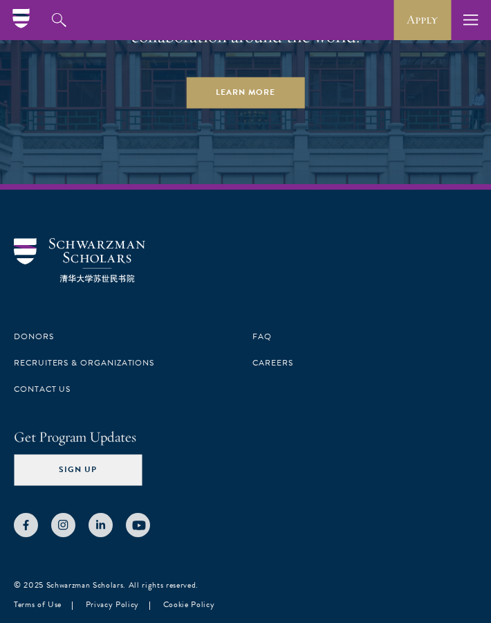
scroll to position [6445, 0]
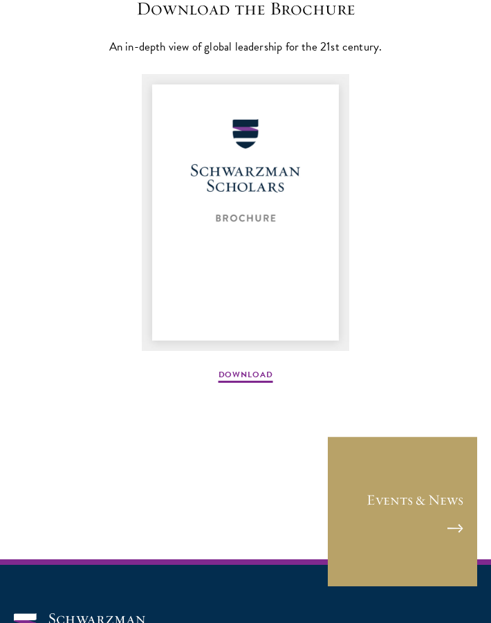
scroll to position [2374, 0]
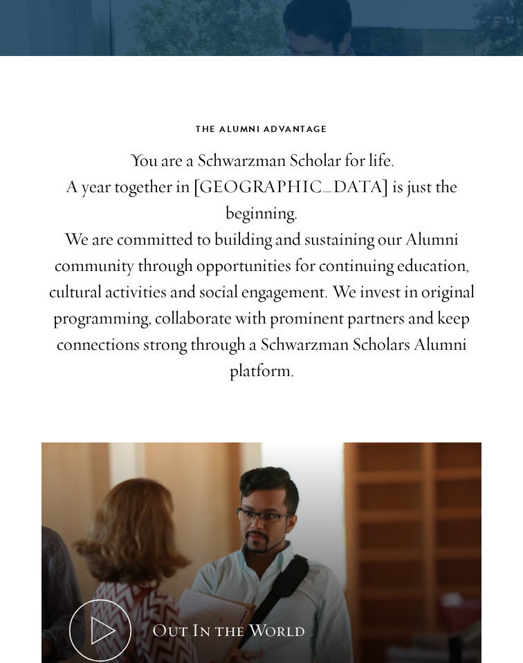
scroll to position [421, 0]
